Goal: Navigation & Orientation: Find specific page/section

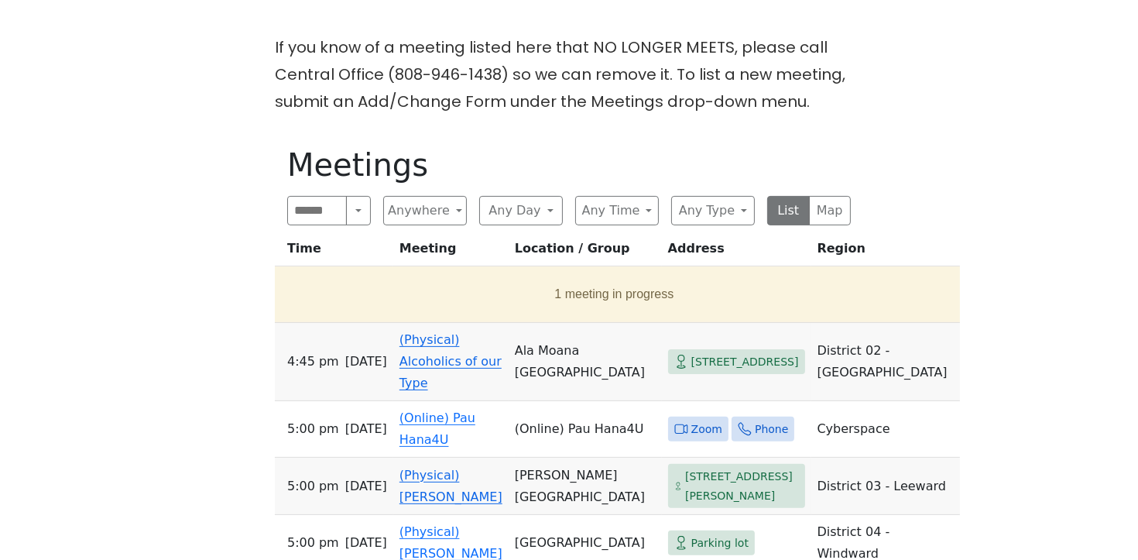
scroll to position [368, 0]
